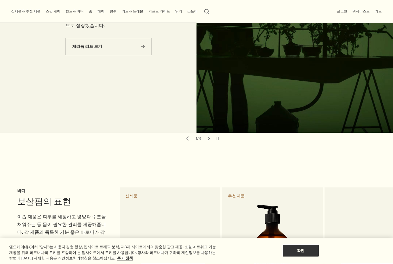
scroll to position [111, 0]
click at [88, 12] on link "홈" at bounding box center [91, 11] width 6 height 7
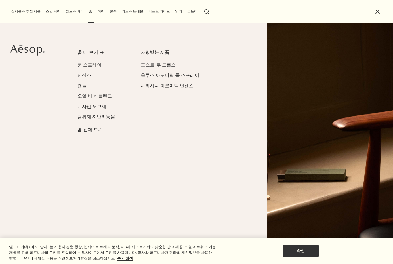
click at [68, 12] on link "핸드 & 바디" at bounding box center [74, 11] width 20 height 7
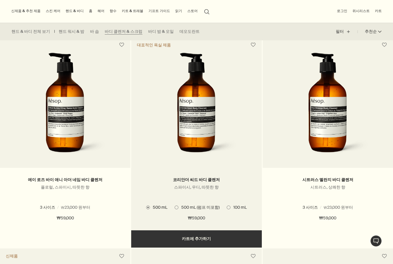
scroll to position [369, 0]
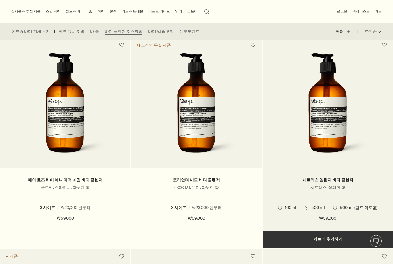
click at [340, 207] on span "500mL (펌프 미포함)" at bounding box center [357, 207] width 40 height 5
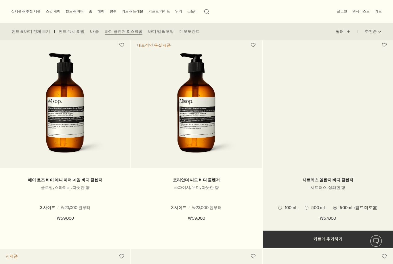
click at [320, 206] on span "500 mL" at bounding box center [318, 207] width 18 height 5
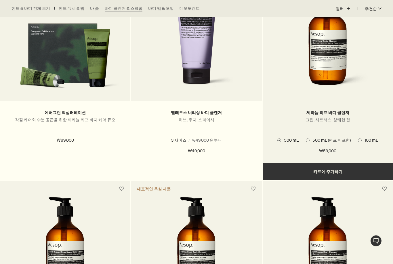
scroll to position [225, 0]
click at [341, 140] on span "500 mL (펌프 미포함)" at bounding box center [330, 140] width 41 height 5
click at [290, 139] on span "500 mL" at bounding box center [290, 140] width 18 height 5
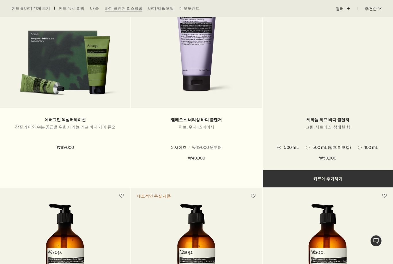
scroll to position [218, 0]
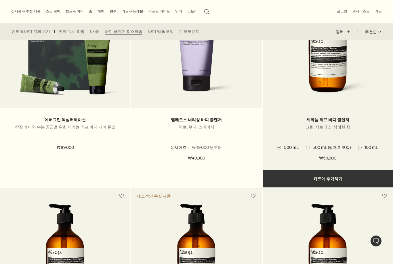
click at [360, 145] on label "100 mL" at bounding box center [368, 147] width 20 height 5
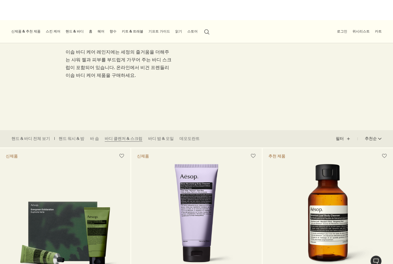
scroll to position [0, 0]
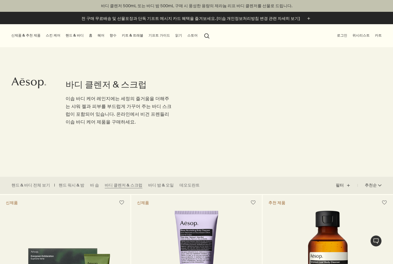
click at [65, 35] on link "핸드 & 바디" at bounding box center [74, 35] width 20 height 7
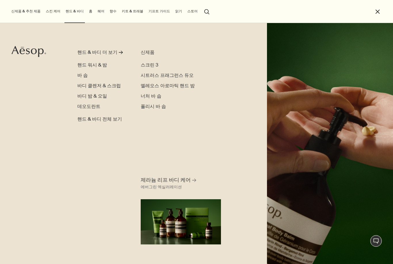
click at [88, 13] on link "홈" at bounding box center [91, 11] width 6 height 7
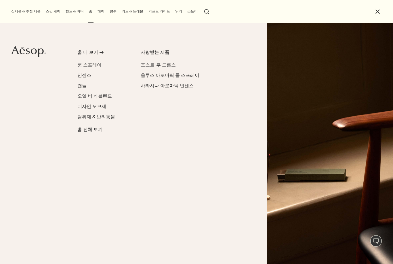
click at [96, 12] on link "헤어" at bounding box center [100, 11] width 9 height 7
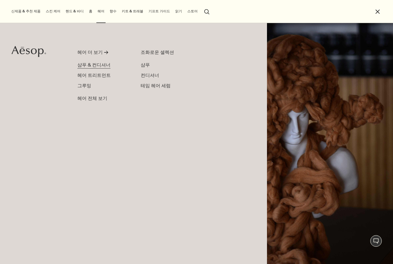
click at [91, 66] on span "샴푸 & 컨디셔너" at bounding box center [93, 65] width 33 height 6
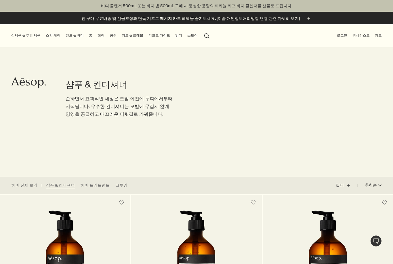
click at [88, 37] on link "홈" at bounding box center [91, 35] width 6 height 7
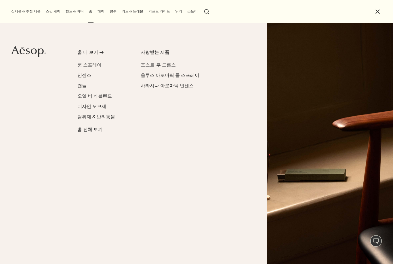
click at [55, 14] on link "스킨 케어" at bounding box center [53, 11] width 17 height 7
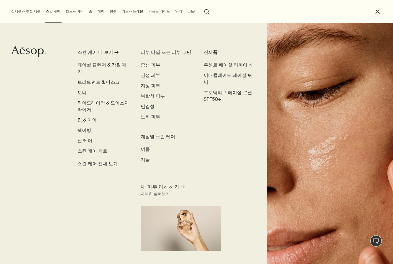
click at [64, 15] on link "핸드 & 바디" at bounding box center [74, 11] width 20 height 7
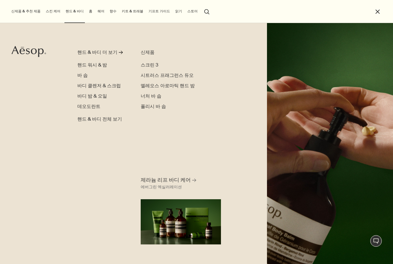
click at [53, 13] on link "스킨 케어" at bounding box center [53, 11] width 17 height 7
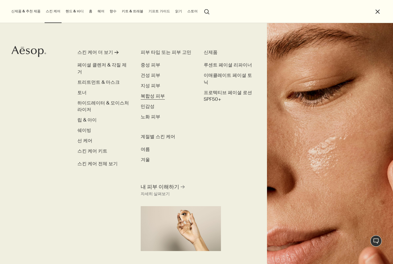
click at [151, 96] on span "복합성 피부" at bounding box center [153, 96] width 24 height 6
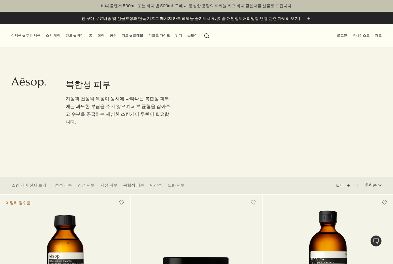
click at [73, 37] on link "핸드 & 바디" at bounding box center [74, 35] width 20 height 7
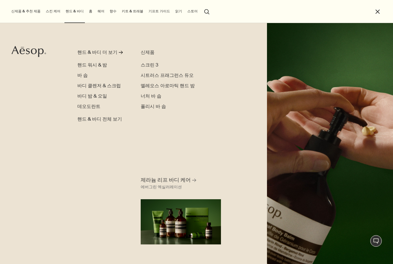
click at [109, 12] on link "향수" at bounding box center [113, 11] width 9 height 7
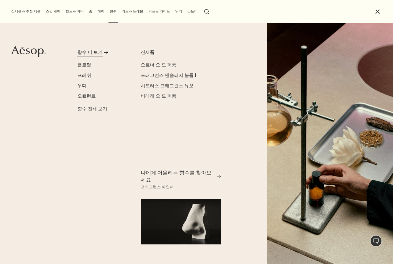
click at [90, 54] on div "향수 더 보기" at bounding box center [89, 52] width 25 height 7
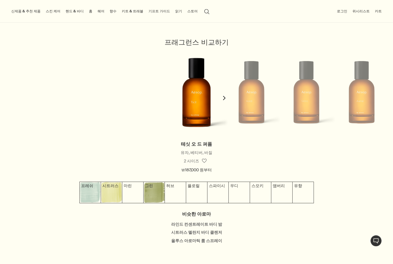
scroll to position [499, 0]
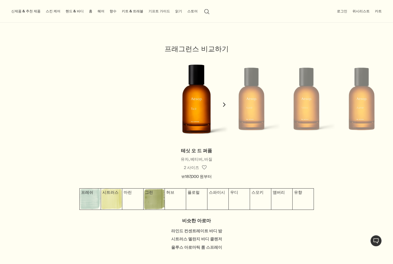
click at [251, 104] on li at bounding box center [251, 99] width 55 height 87
click at [222, 103] on button "chevron" at bounding box center [225, 101] width 12 height 91
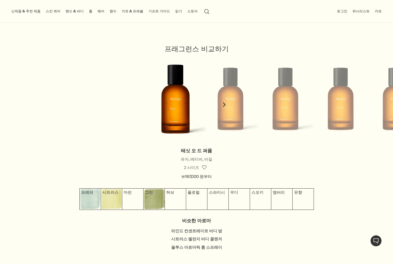
scroll to position [499, 0]
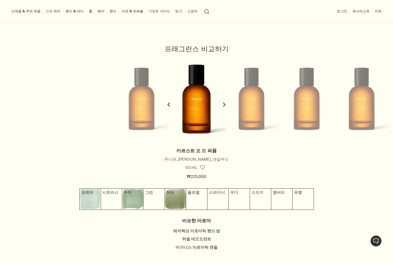
click at [224, 103] on icon "chevron" at bounding box center [224, 105] width 4 height 4
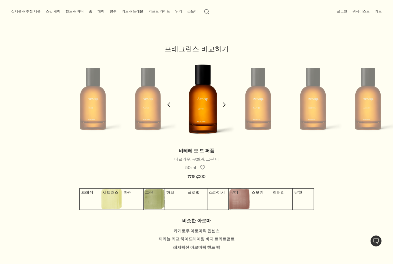
scroll to position [0, 110]
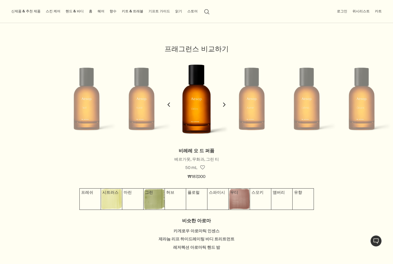
click at [224, 103] on icon "chevron" at bounding box center [224, 105] width 4 height 4
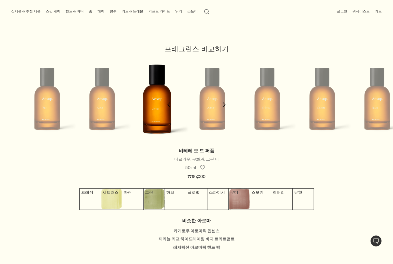
scroll to position [0, 165]
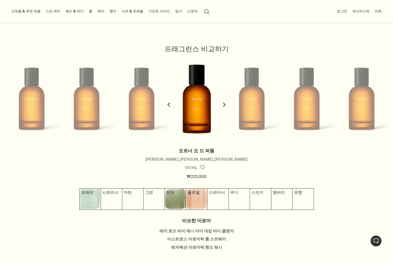
click at [224, 103] on icon "chevron" at bounding box center [224, 105] width 4 height 4
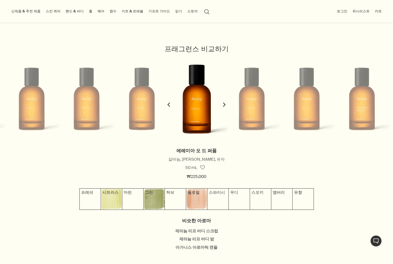
click at [224, 103] on icon "chevron" at bounding box center [224, 105] width 4 height 4
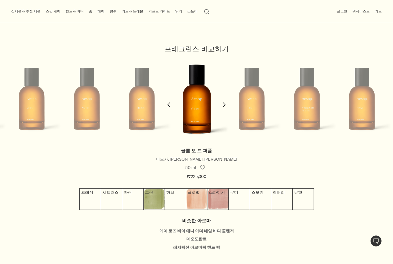
click at [224, 103] on icon "chevron" at bounding box center [224, 105] width 4 height 4
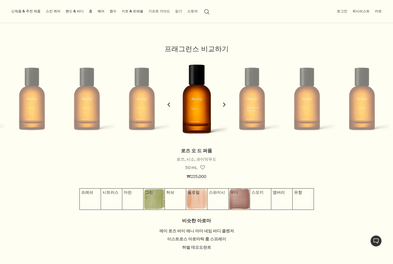
scroll to position [0, 0]
click at [224, 103] on icon "chevron" at bounding box center [224, 105] width 4 height 4
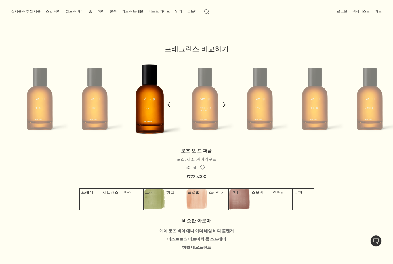
scroll to position [0, 385]
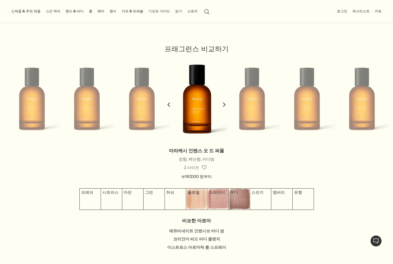
click at [224, 103] on icon "chevron" at bounding box center [224, 105] width 4 height 4
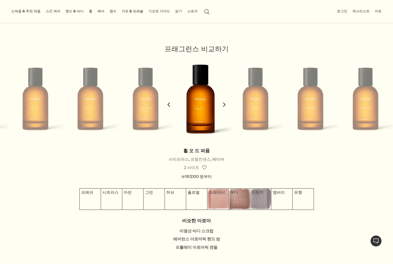
scroll to position [0, 440]
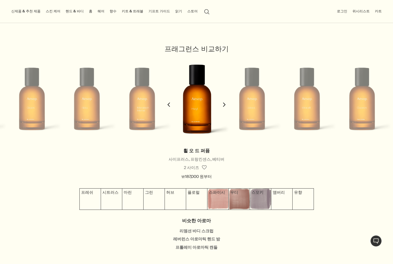
click at [224, 103] on icon "chevron" at bounding box center [224, 105] width 4 height 4
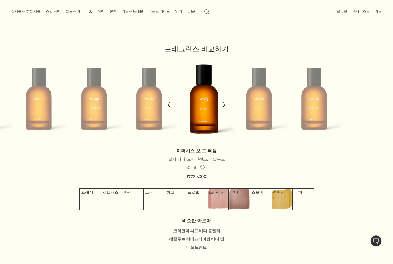
scroll to position [0, 495]
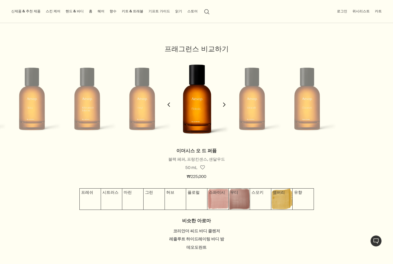
click at [224, 103] on icon "chevron" at bounding box center [224, 105] width 4 height 4
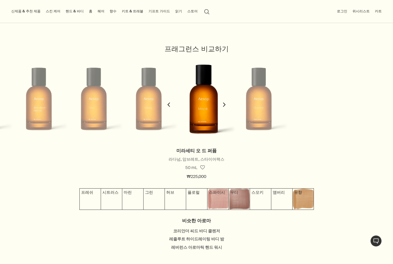
scroll to position [0, 550]
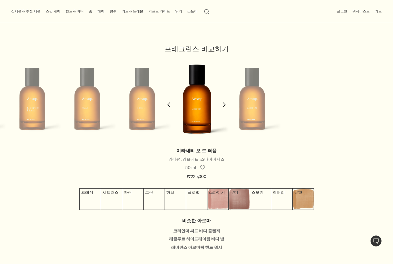
click at [224, 103] on icon "chevron" at bounding box center [224, 105] width 4 height 4
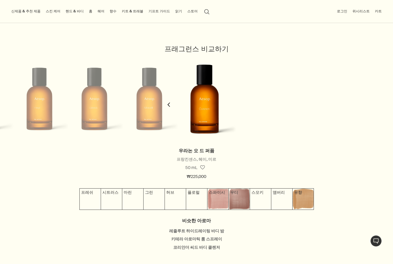
scroll to position [0, 605]
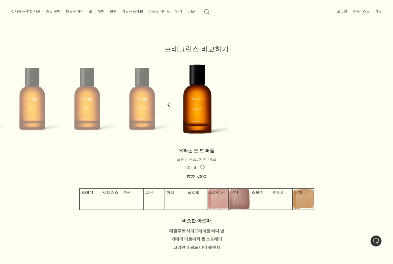
click at [168, 103] on polygon "button" at bounding box center [169, 105] width 3 height 4
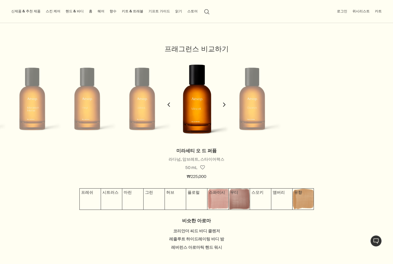
click at [168, 103] on polygon "button" at bounding box center [169, 105] width 3 height 4
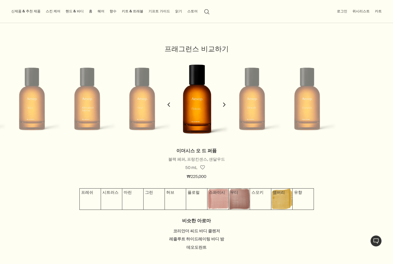
click at [168, 103] on polygon "button" at bounding box center [169, 105] width 3 height 4
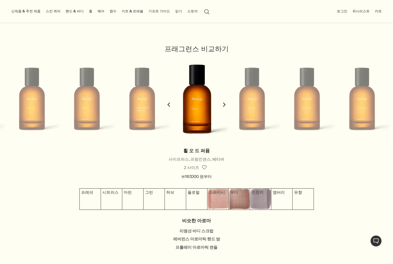
click at [168, 103] on polygon "button" at bounding box center [169, 105] width 3 height 4
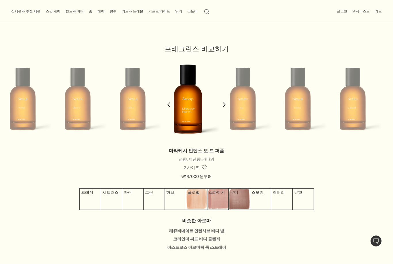
scroll to position [0, 385]
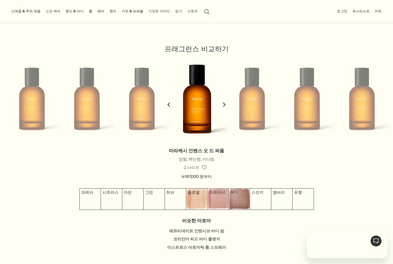
click at [168, 103] on polygon "button" at bounding box center [169, 105] width 3 height 4
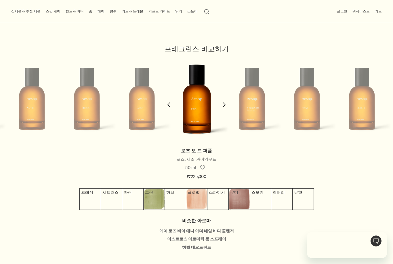
scroll to position [0, 0]
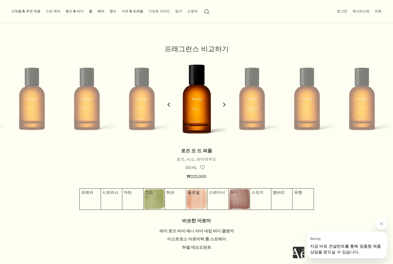
click at [169, 103] on polygon "button" at bounding box center [169, 105] width 3 height 4
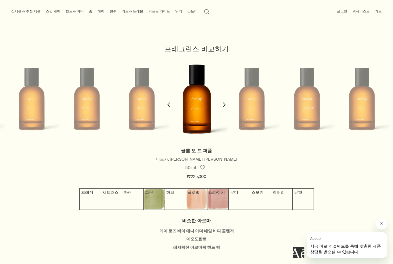
click at [169, 103] on polygon "button" at bounding box center [169, 105] width 3 height 4
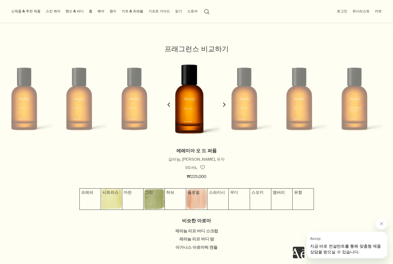
scroll to position [0, 220]
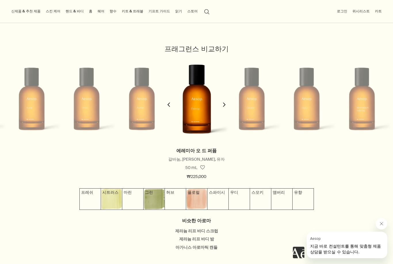
click at [169, 103] on polygon "button" at bounding box center [169, 105] width 3 height 4
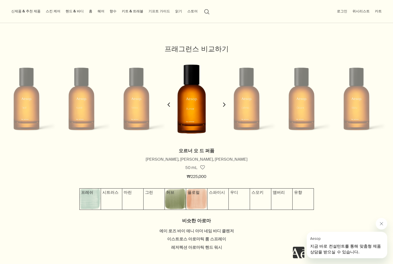
scroll to position [0, 165]
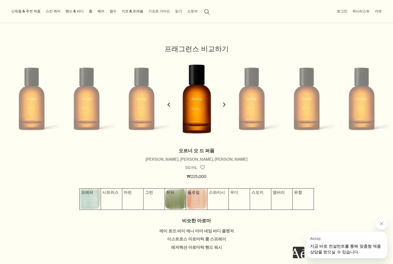
click at [165, 99] on button "chevron" at bounding box center [169, 100] width 12 height 91
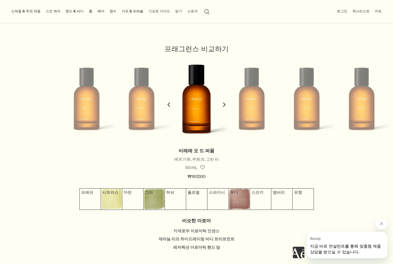
click at [169, 105] on icon "chevron" at bounding box center [169, 105] width 4 height 4
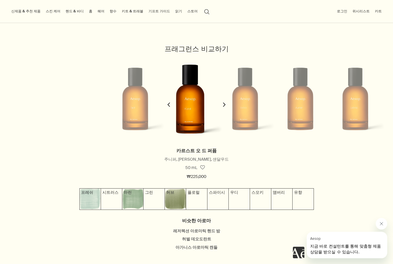
scroll to position [0, 55]
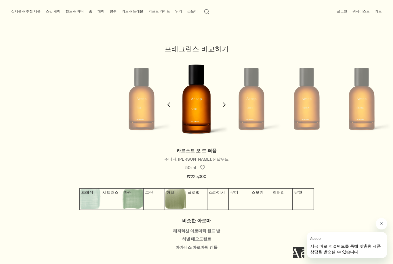
click at [277, 101] on li at bounding box center [251, 98] width 55 height 87
click at [283, 101] on li at bounding box center [306, 98] width 55 height 87
click at [225, 103] on polygon "button" at bounding box center [224, 105] width 3 height 4
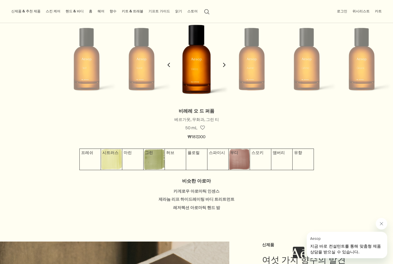
scroll to position [534, 0]
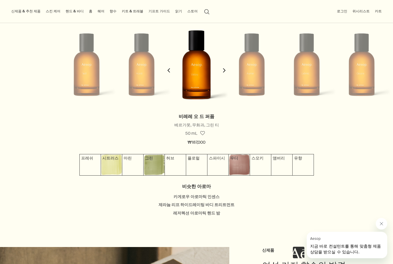
click at [199, 63] on img at bounding box center [196, 64] width 65 height 103
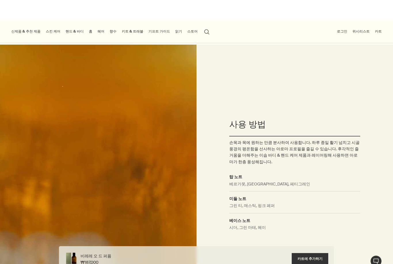
scroll to position [238, 0]
